Goal: Transaction & Acquisition: Download file/media

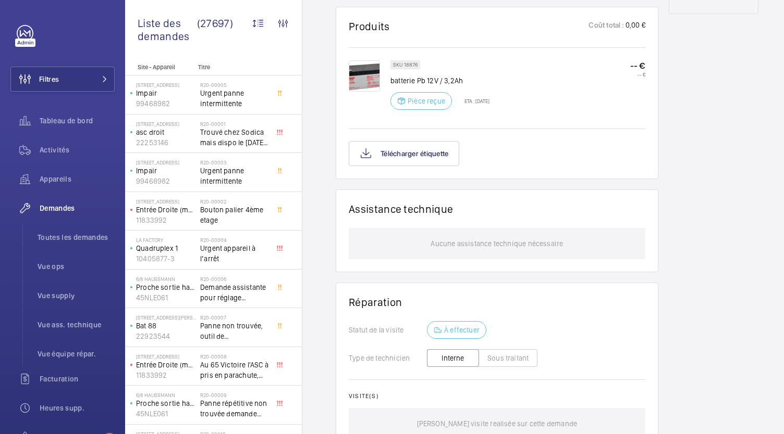
scroll to position [606, 0]
click at [395, 152] on button "Télécharger étiquette" at bounding box center [404, 153] width 110 height 25
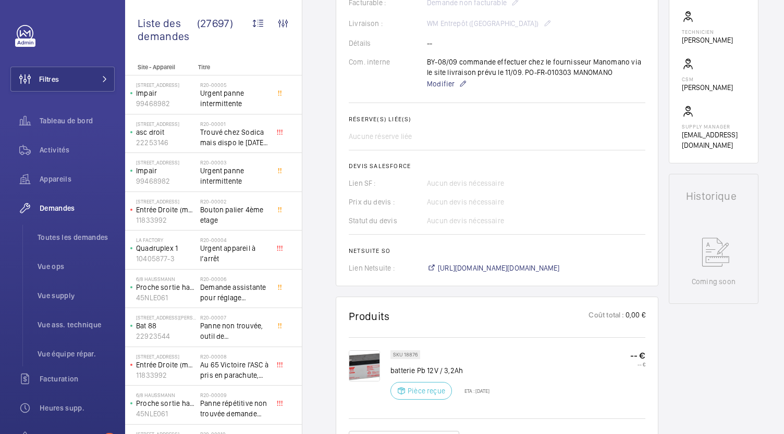
scroll to position [329, 0]
